Goal: Task Accomplishment & Management: Use online tool/utility

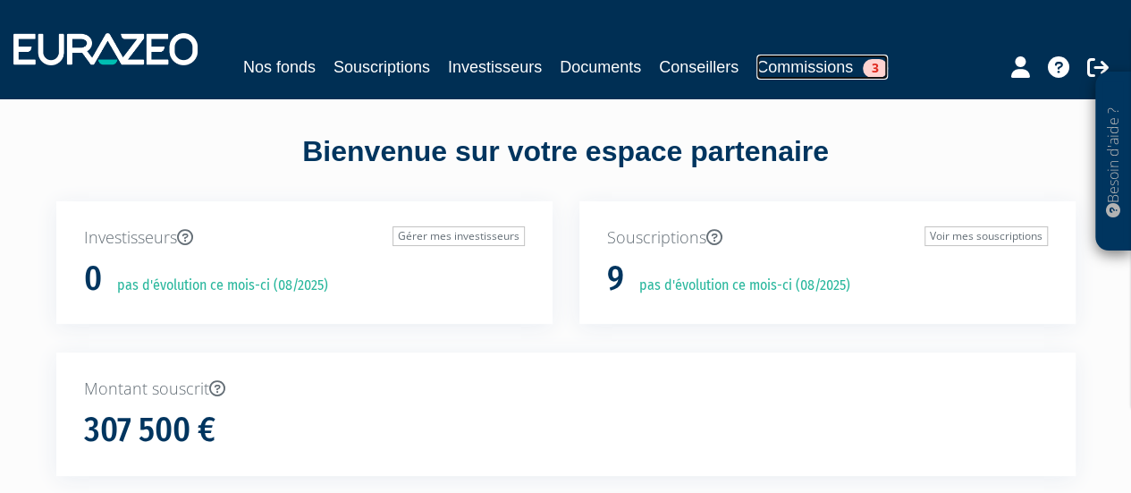
click at [823, 68] on link "Commissions 3" at bounding box center [822, 67] width 131 height 25
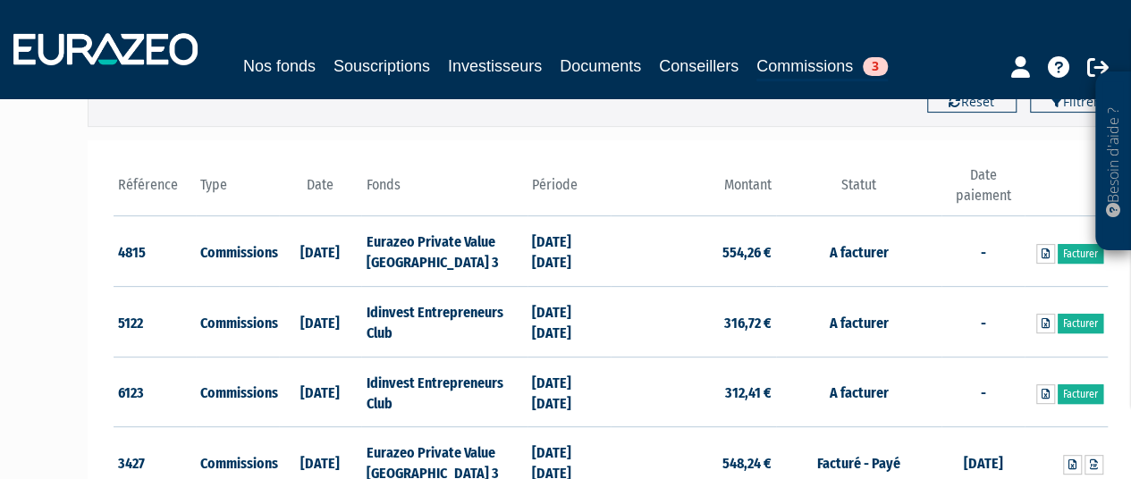
scroll to position [221, 0]
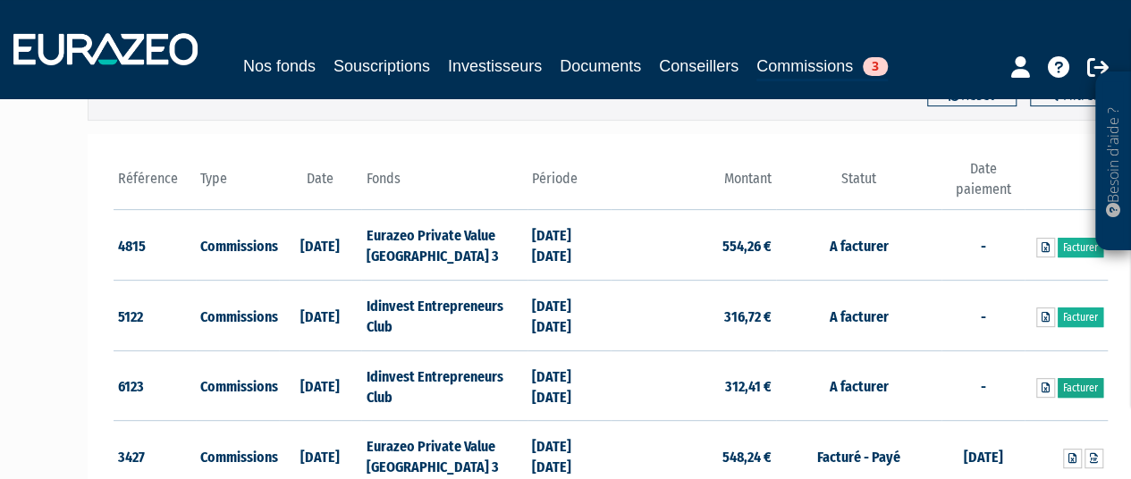
click at [1071, 382] on link "Facturer" at bounding box center [1081, 388] width 46 height 20
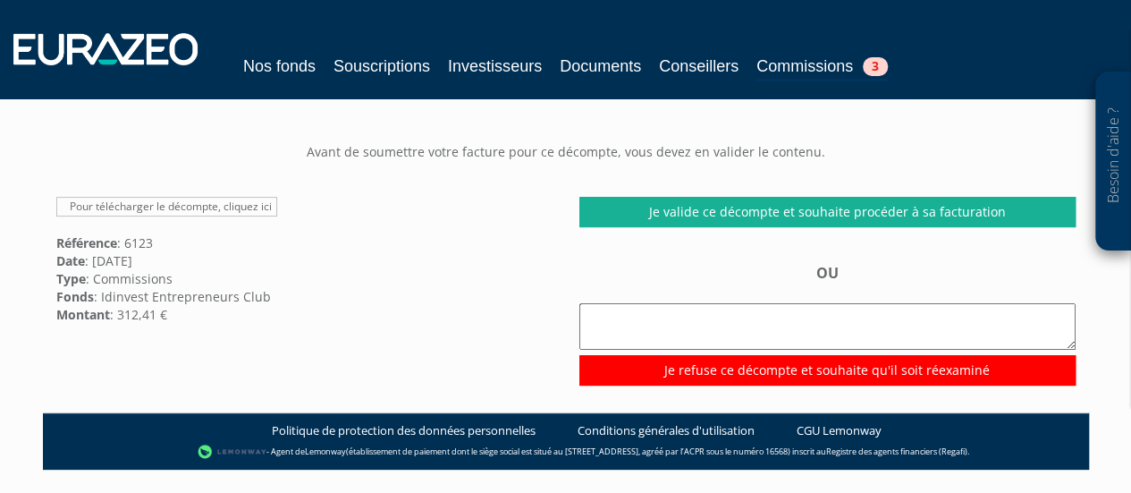
scroll to position [93, 0]
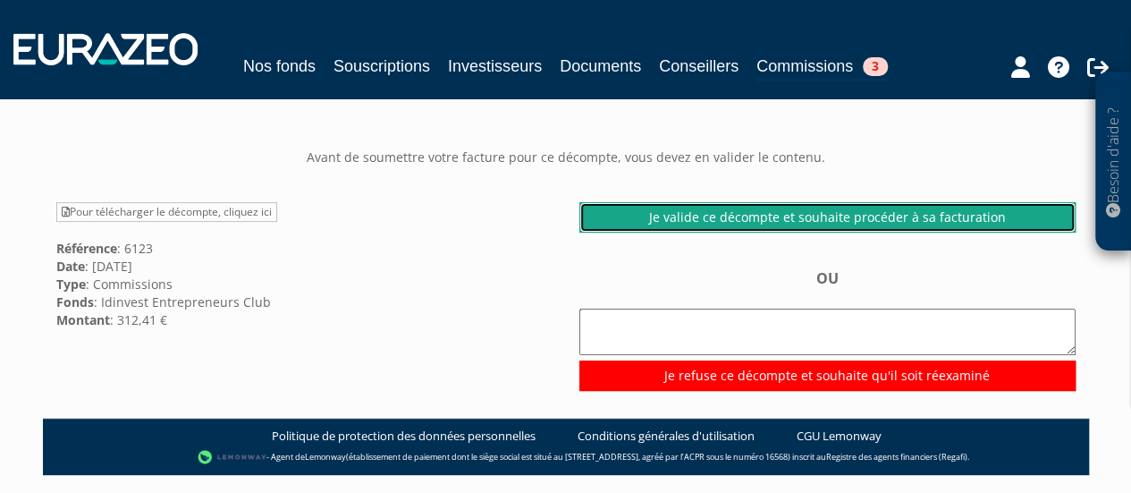
click at [799, 214] on link "Je valide ce décompte et souhaite procéder à sa facturation" at bounding box center [828, 217] width 496 height 30
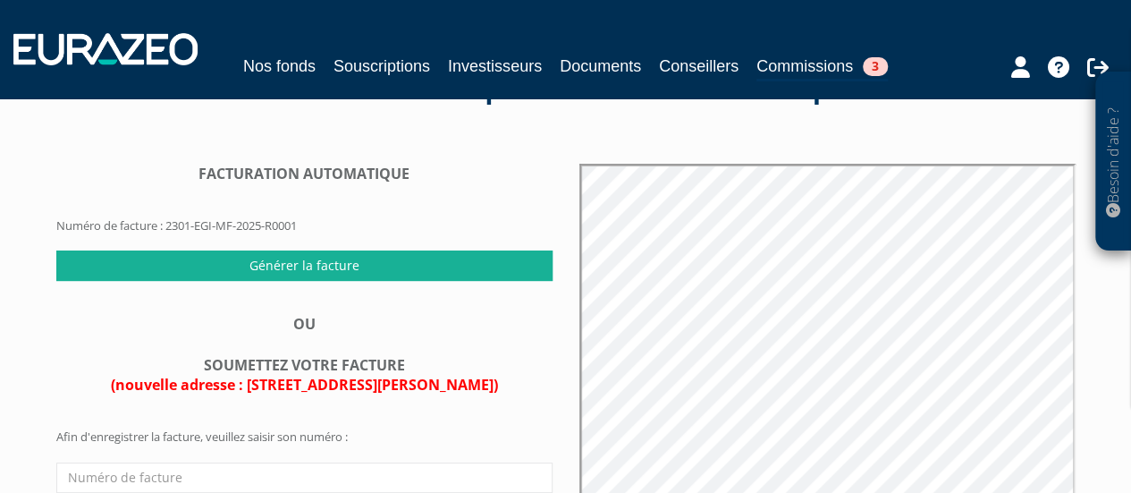
scroll to position [74, 0]
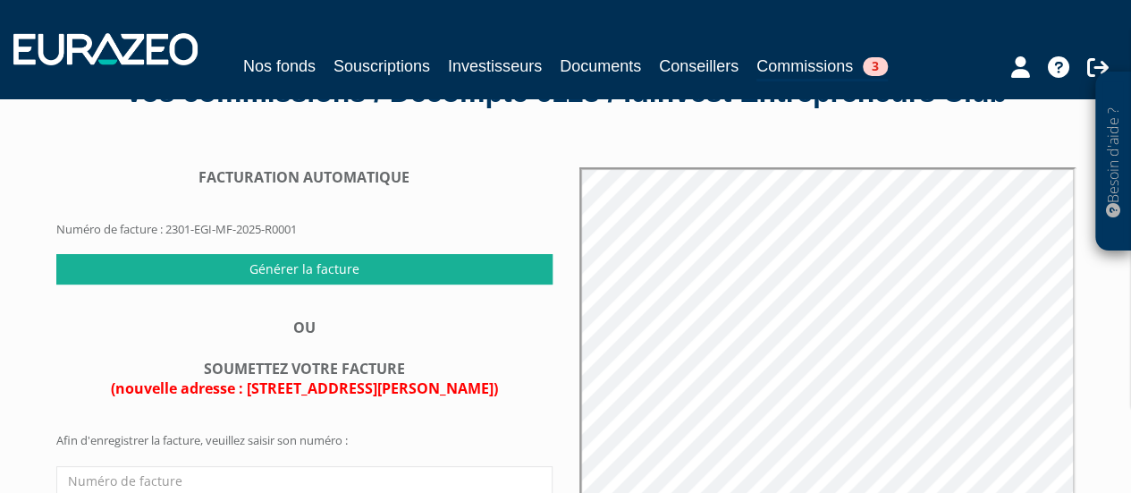
drag, startPoint x: 169, startPoint y: 232, endPoint x: 308, endPoint y: 235, distance: 138.7
click at [308, 235] on form "FACTURATION AUTOMATIQUE Numéro de facture : 2301-EGI-MF-2025-R0001" at bounding box center [304, 210] width 496 height 87
copy form "2301-EGI-MF-2025-R0001"
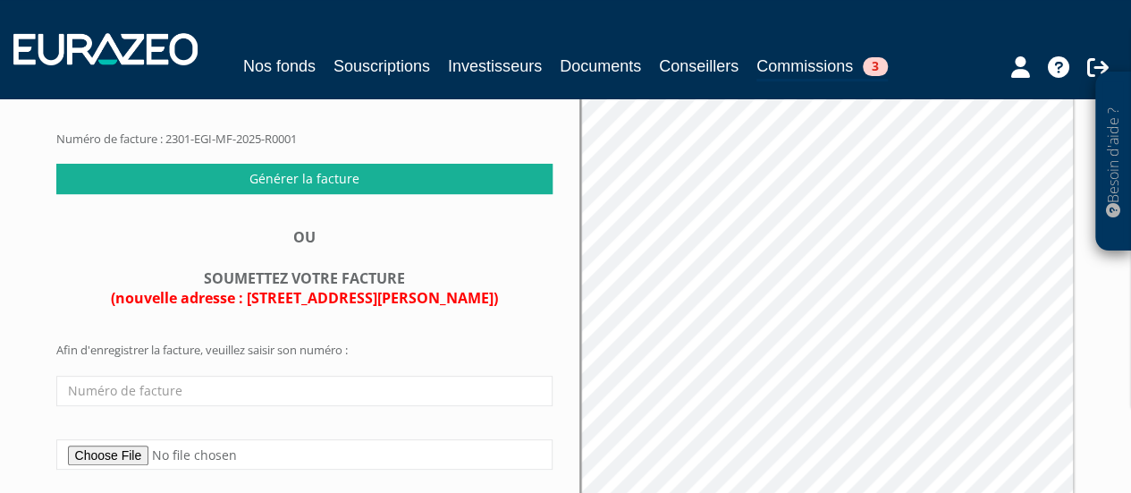
scroll to position [165, 0]
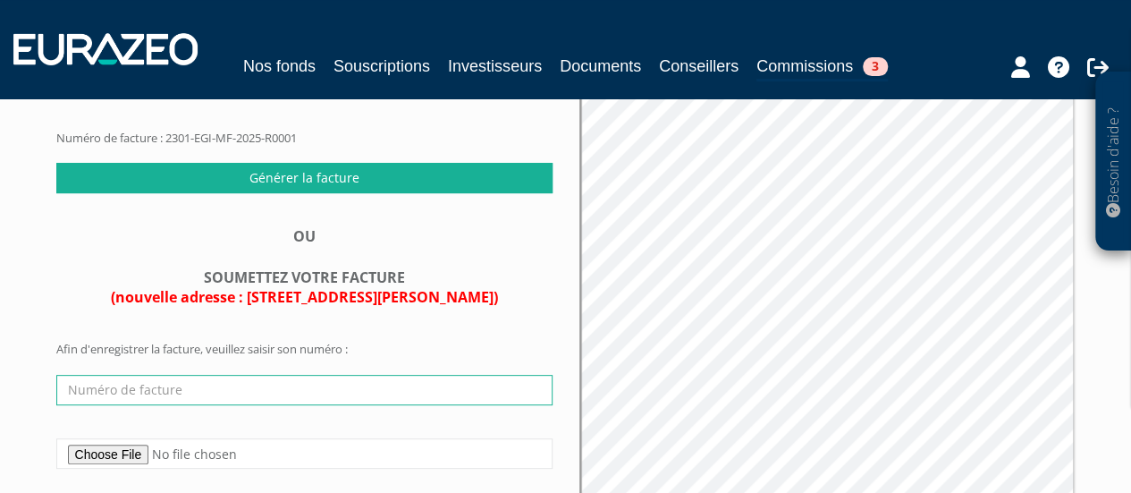
click at [177, 386] on input "text" at bounding box center [304, 390] width 496 height 30
paste input "2301-EGI-MF-2025-R0001"
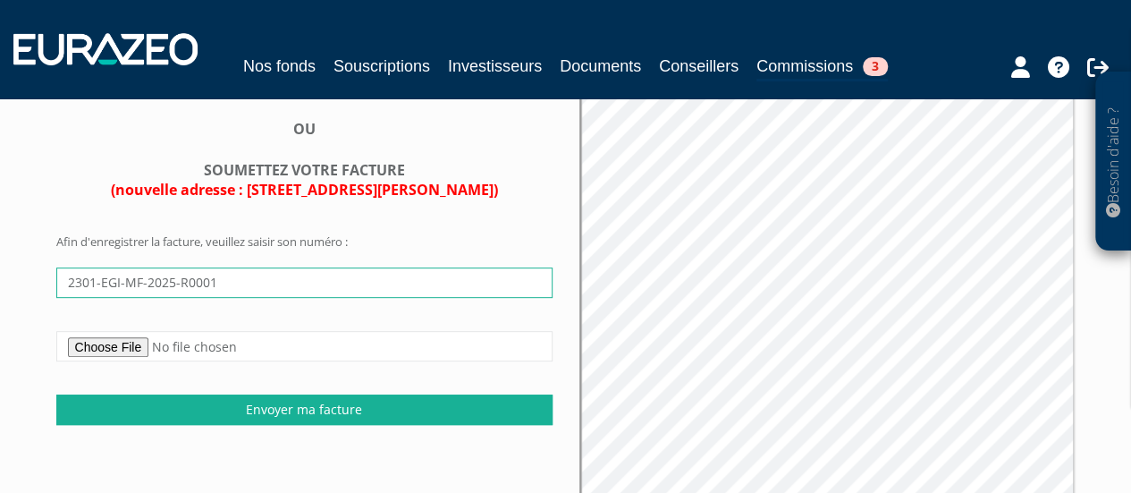
scroll to position [275, 0]
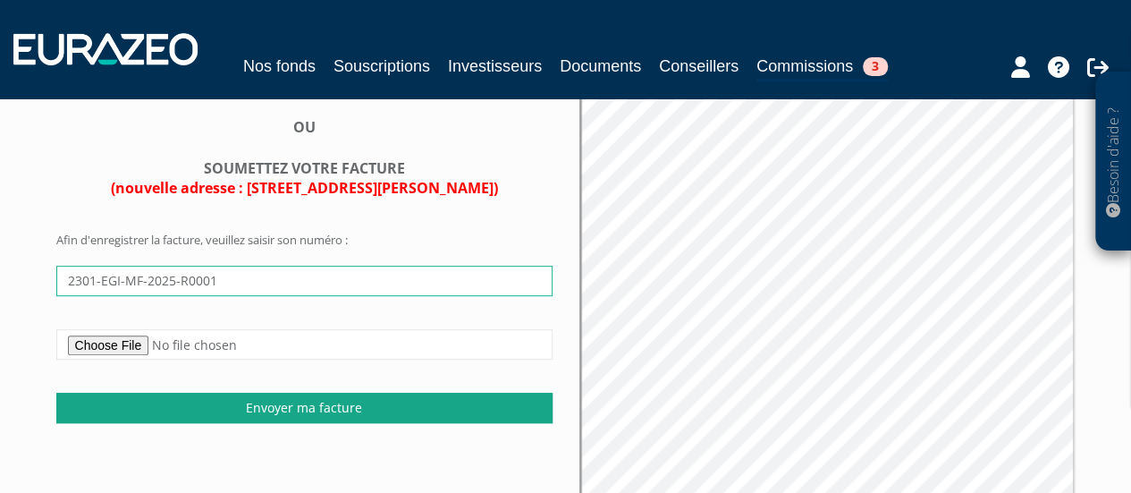
type input "2301-EGI-MF-2025-R0001"
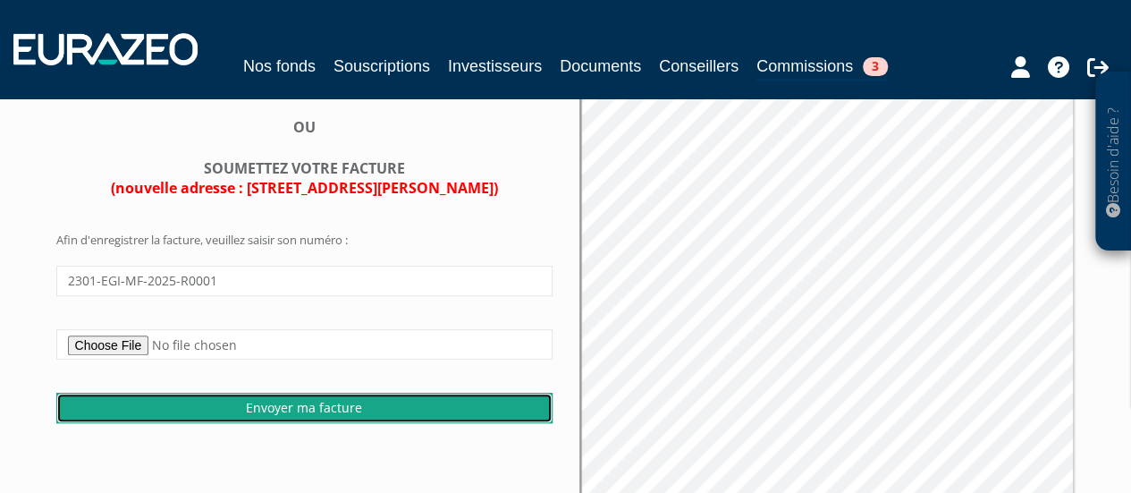
click at [331, 411] on input "Envoyer ma facture" at bounding box center [304, 408] width 496 height 30
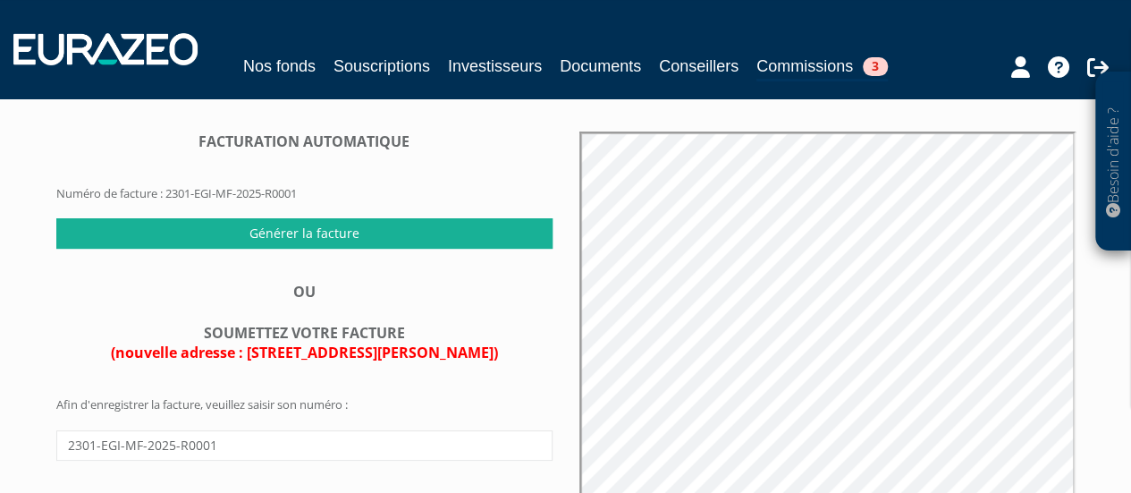
scroll to position [106, 0]
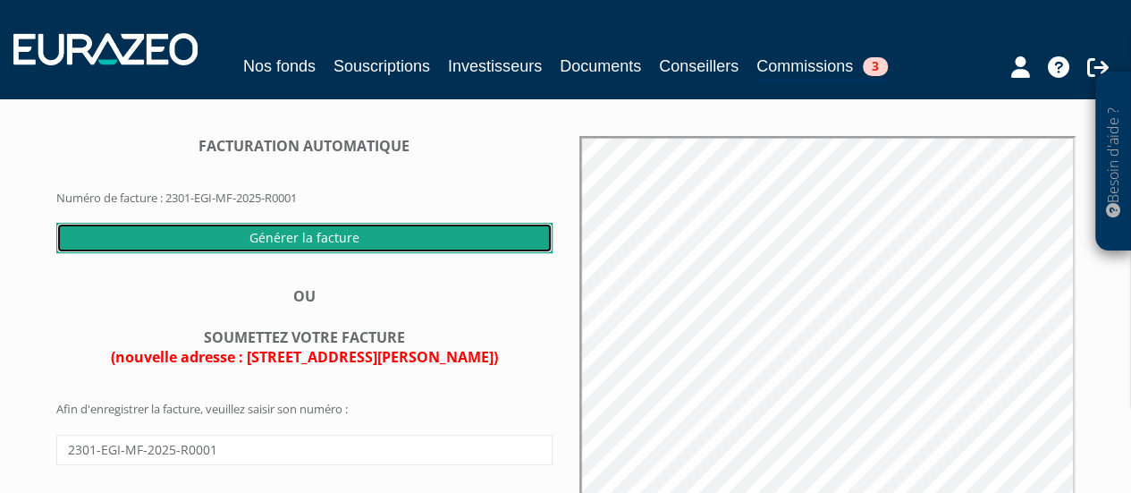
click at [304, 226] on input "Générer la facture" at bounding box center [304, 238] width 496 height 30
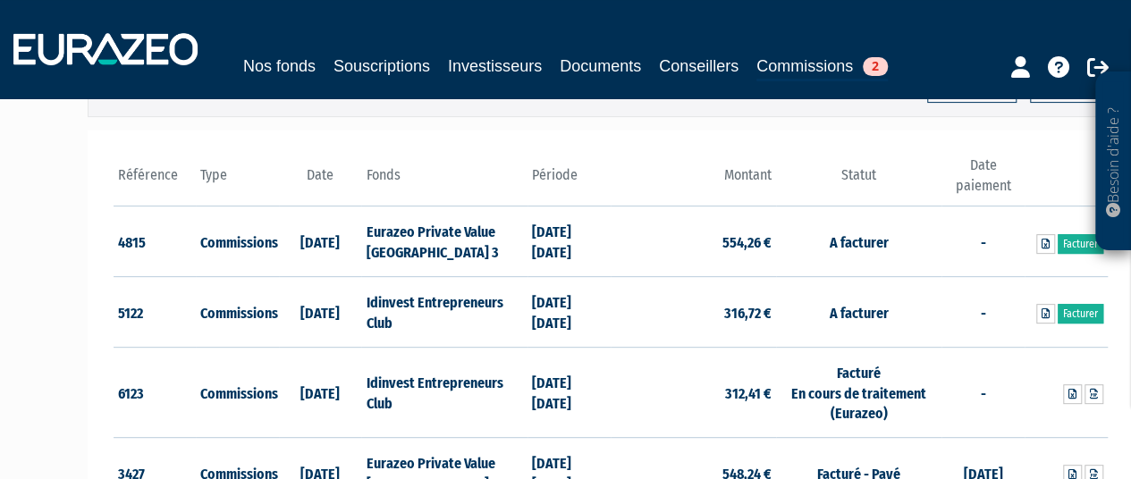
scroll to position [223, 0]
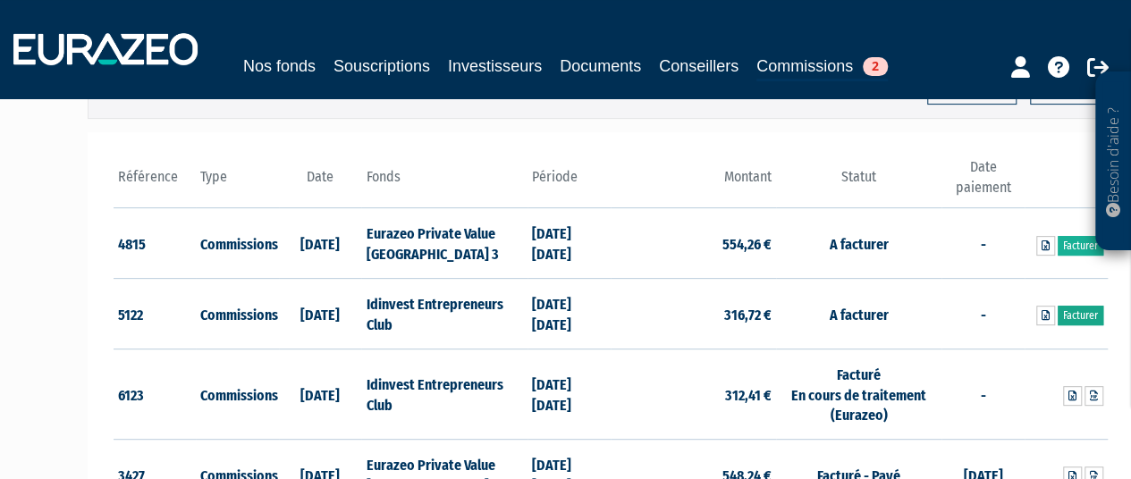
click at [1080, 310] on link "Facturer" at bounding box center [1081, 316] width 46 height 20
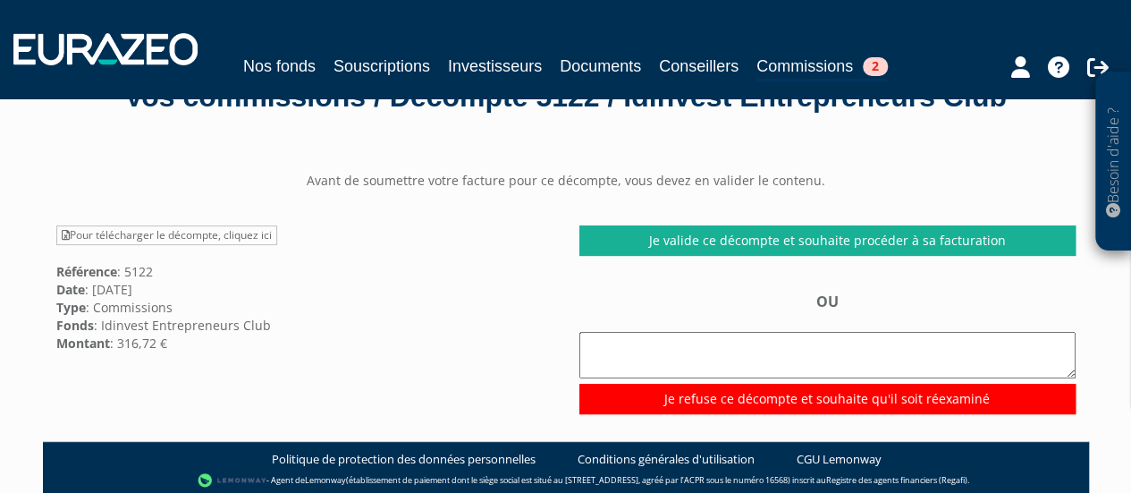
scroll to position [66, 0]
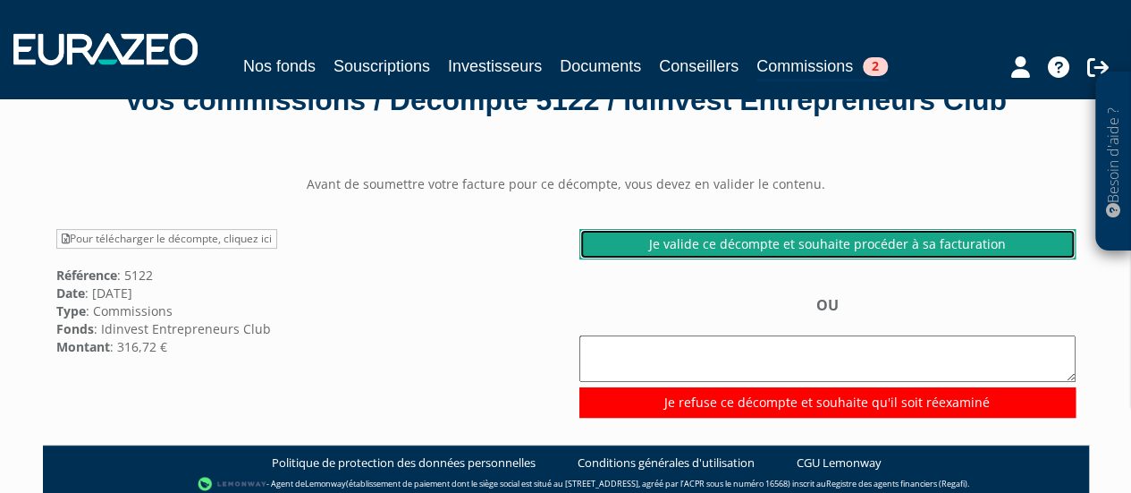
click at [757, 243] on link "Je valide ce décompte et souhaite procéder à sa facturation" at bounding box center [828, 244] width 496 height 30
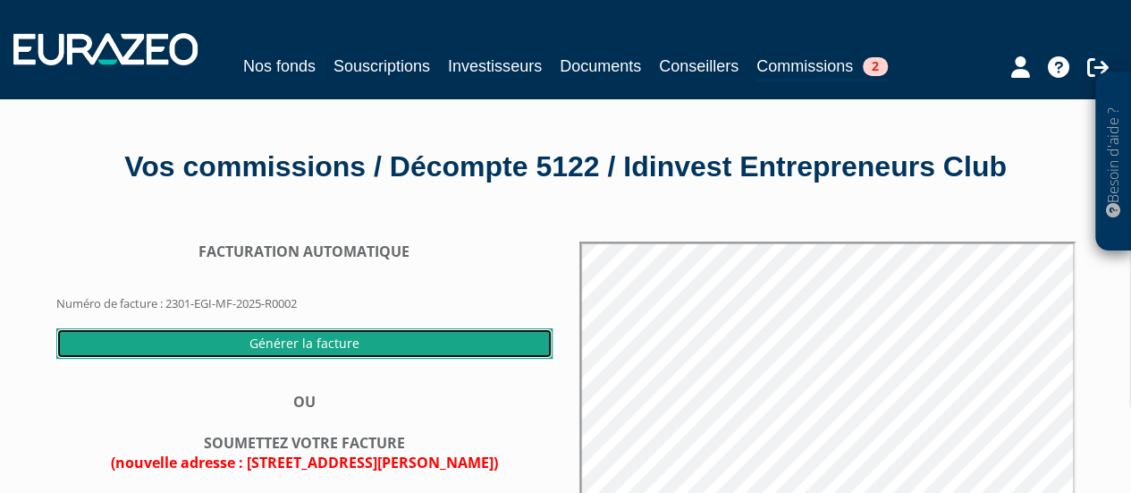
click at [313, 348] on input "Générer la facture" at bounding box center [304, 343] width 496 height 30
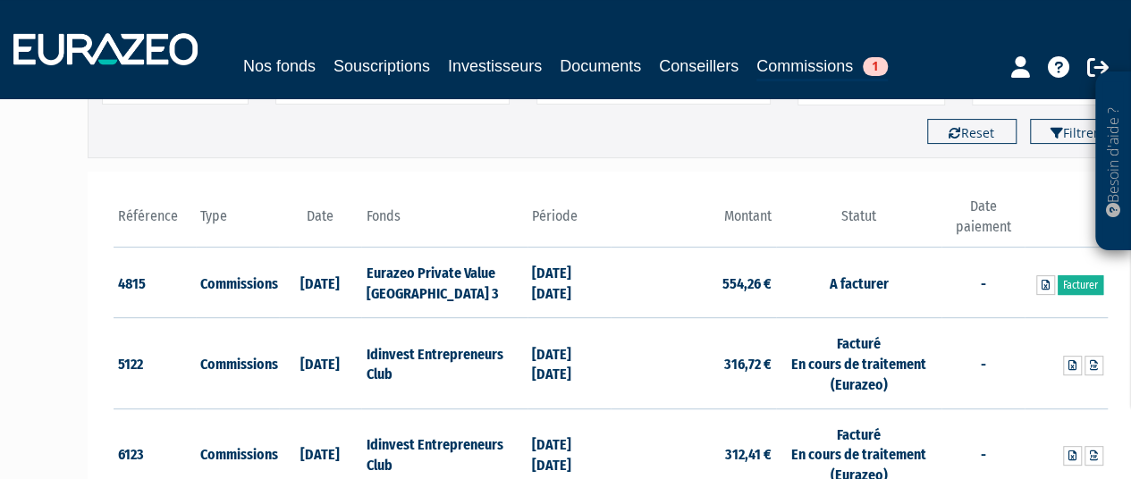
scroll to position [182, 0]
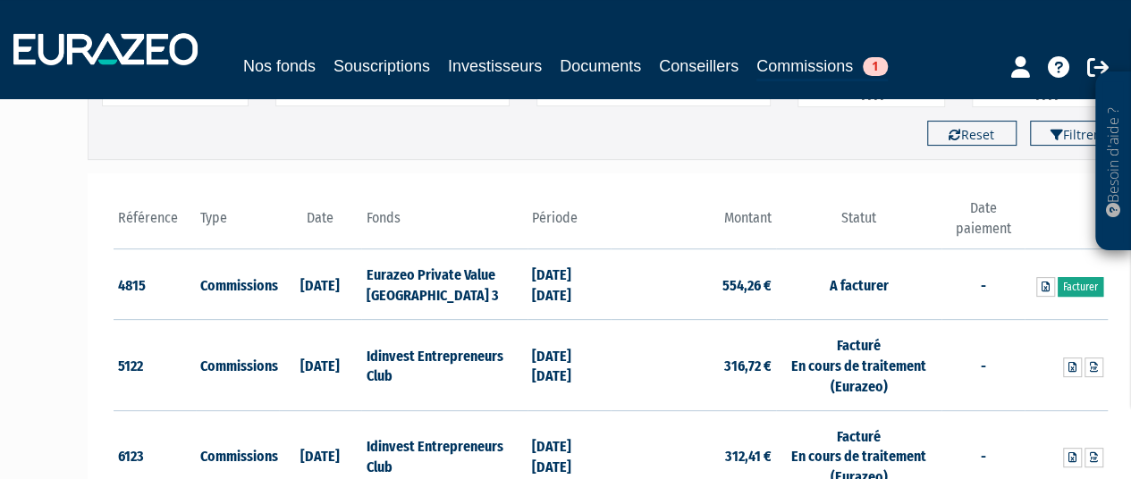
click at [1089, 285] on link "Facturer" at bounding box center [1081, 287] width 46 height 20
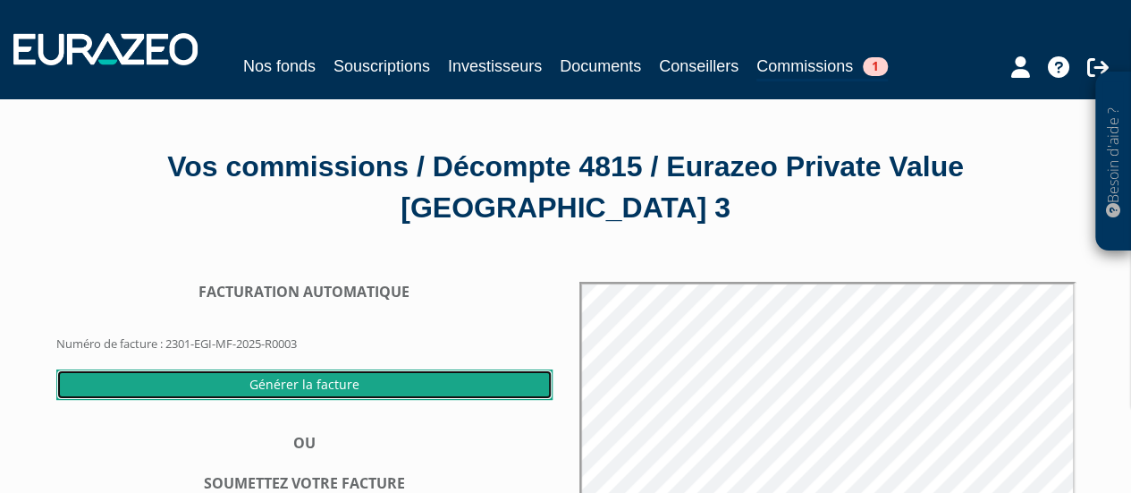
click at [328, 387] on input "Générer la facture" at bounding box center [304, 384] width 496 height 30
